Goal: Register for event/course

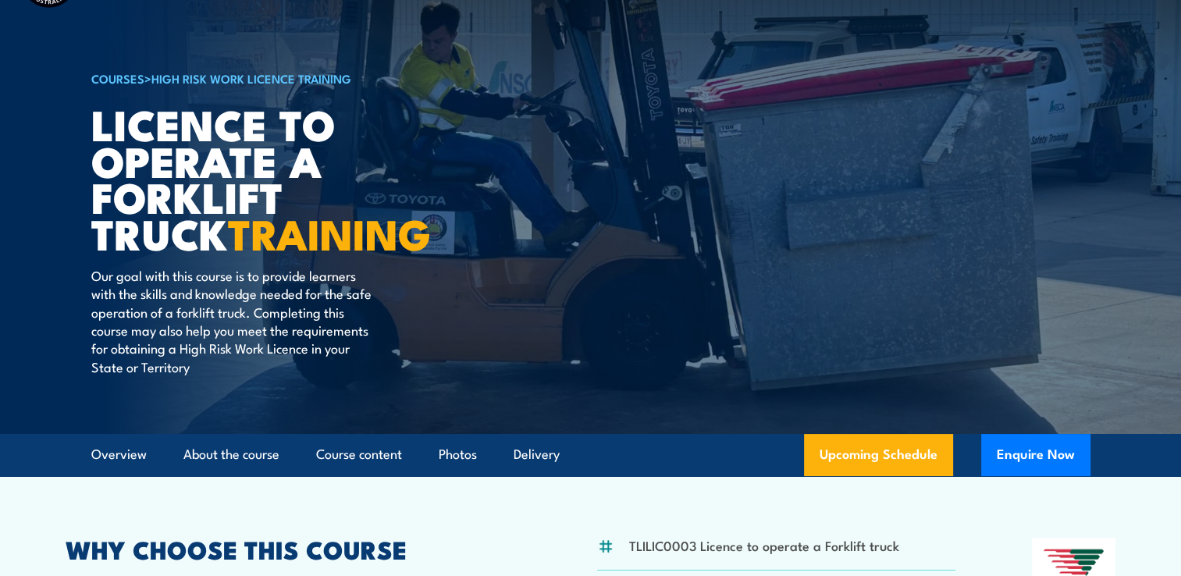
scroll to position [156, 0]
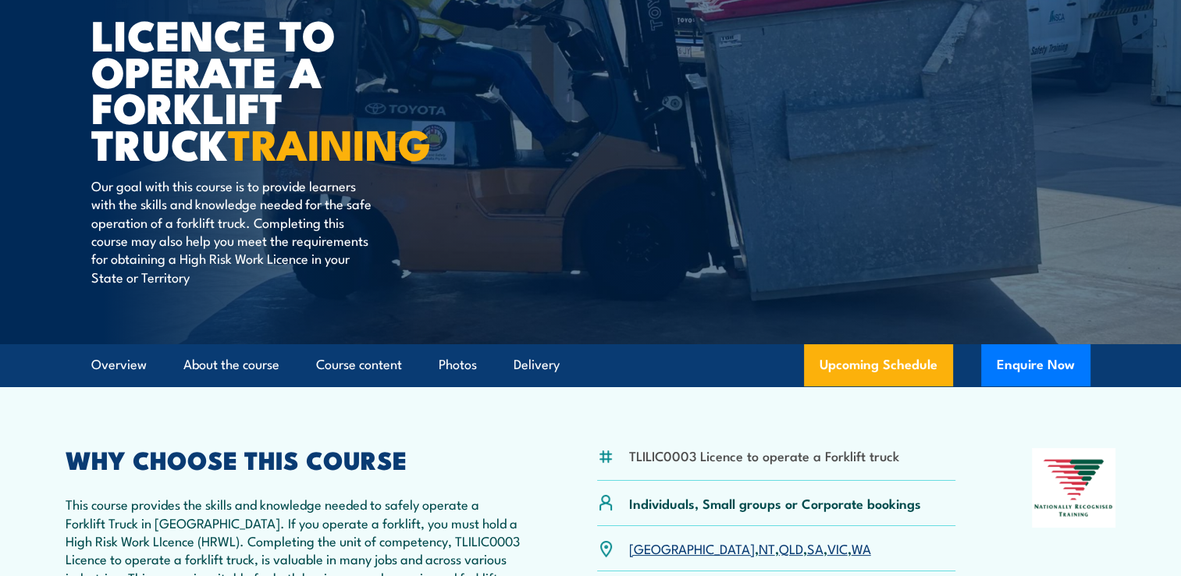
click at [779, 545] on link "QLD" at bounding box center [791, 547] width 24 height 19
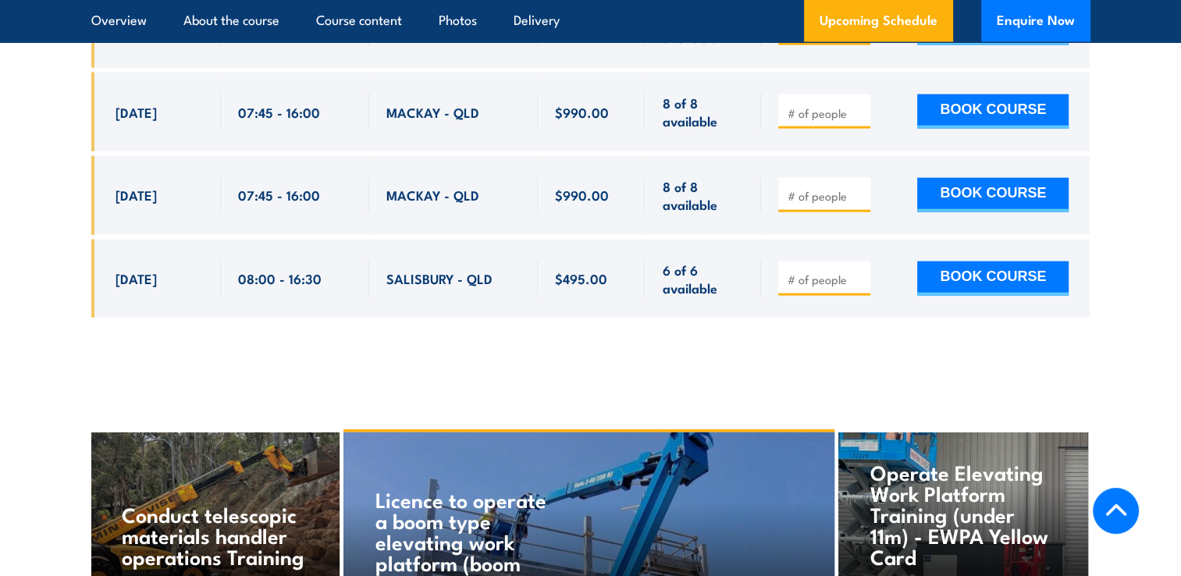
scroll to position [3236, 0]
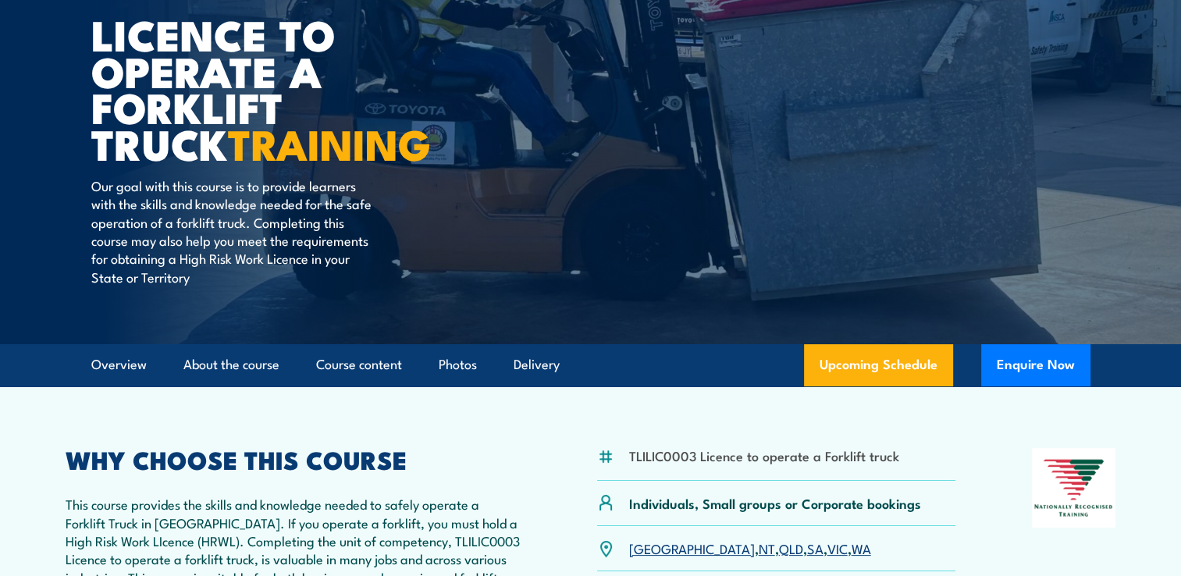
scroll to position [156, 0]
